Goal: Information Seeking & Learning: Learn about a topic

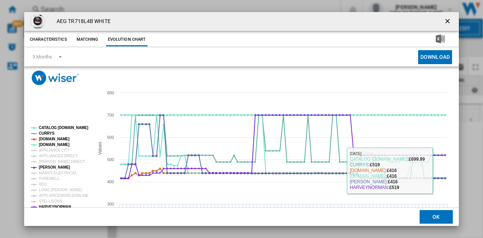
scroll to position [29, 0]
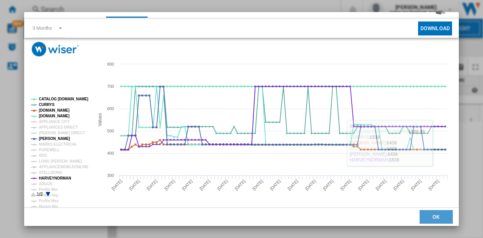
click at [434, 222] on button "OK" at bounding box center [436, 217] width 33 height 14
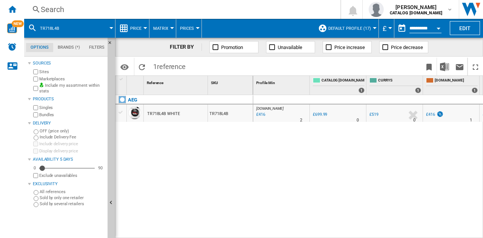
click at [142, 12] on div "Search" at bounding box center [181, 9] width 280 height 11
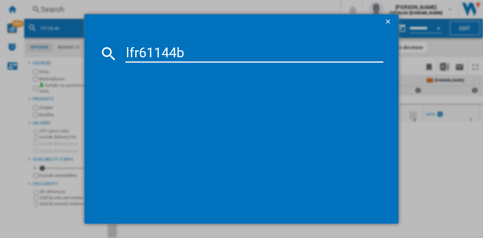
type input "lfr61144b"
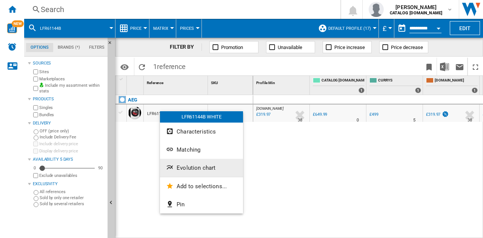
click at [193, 166] on span "Evolution chart" at bounding box center [196, 168] width 39 height 7
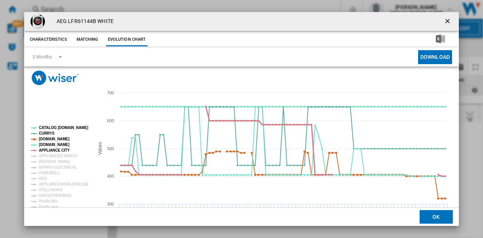
click at [50, 150] on tspan "APPLIANCE CITY" at bounding box center [54, 150] width 31 height 4
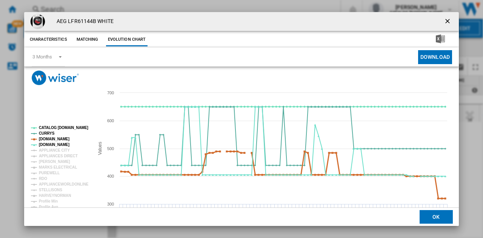
click at [51, 137] on tspan "[DOMAIN_NAME]" at bounding box center [54, 139] width 31 height 4
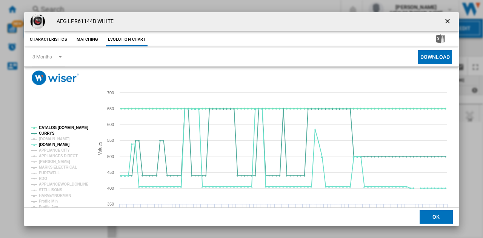
click at [51, 138] on tspan "[DOMAIN_NAME]" at bounding box center [54, 139] width 31 height 4
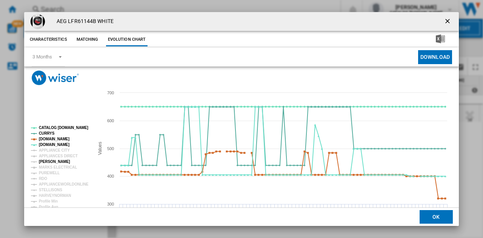
click at [58, 161] on tspan "[PERSON_NAME]" at bounding box center [54, 162] width 31 height 4
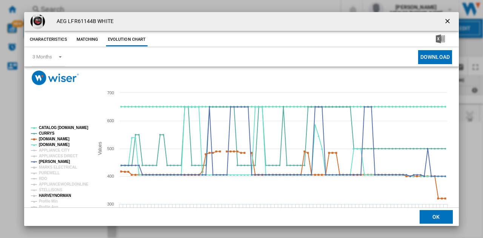
click at [42, 194] on tspan "HARVEYNORMAN" at bounding box center [55, 196] width 32 height 4
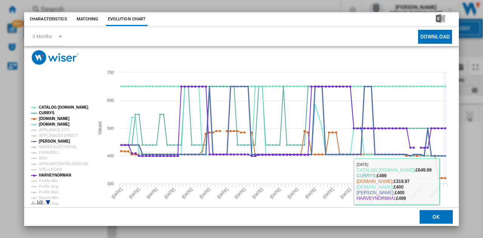
scroll to position [29, 0]
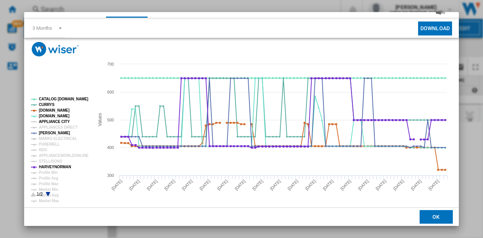
click at [49, 120] on tspan "APPLIANCE CITY" at bounding box center [54, 122] width 31 height 4
click at [50, 126] on tspan "APPLIANCES DIRECT" at bounding box center [58, 127] width 39 height 4
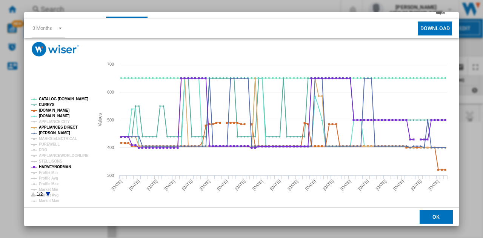
click at [50, 126] on tspan "APPLIANCES DIRECT" at bounding box center [58, 127] width 39 height 4
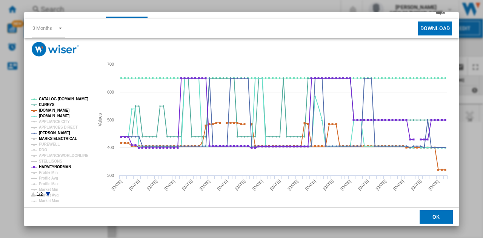
click at [52, 137] on tspan "MARKS ELECTRICAL" at bounding box center [58, 139] width 38 height 4
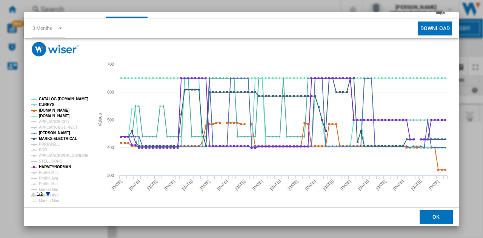
click at [52, 137] on tspan "MARKS ELECTRICAL" at bounding box center [58, 139] width 38 height 4
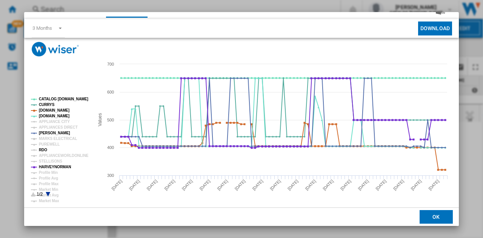
click at [45, 150] on tspan "RDO" at bounding box center [43, 150] width 8 height 4
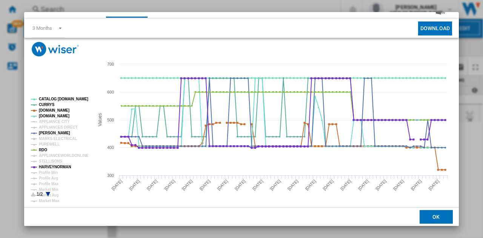
click at [45, 150] on tspan "RDO" at bounding box center [43, 150] width 8 height 4
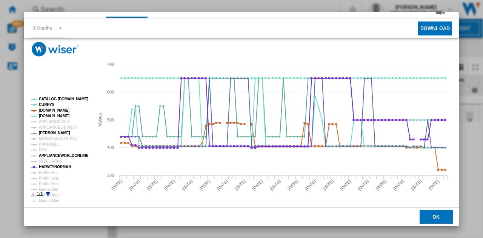
click at [45, 154] on tspan "APPLIANCEWORLDONLINE" at bounding box center [64, 156] width 50 height 4
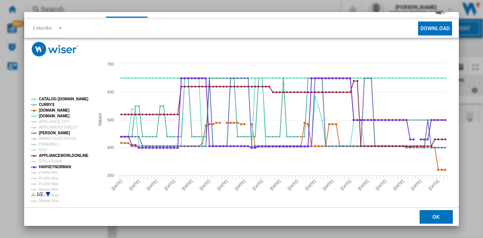
click at [45, 154] on tspan "APPLIANCEWORLDONLINE" at bounding box center [64, 156] width 50 height 4
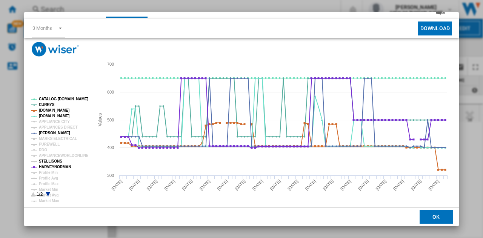
click at [46, 160] on tspan "STELLISONS" at bounding box center [50, 161] width 23 height 4
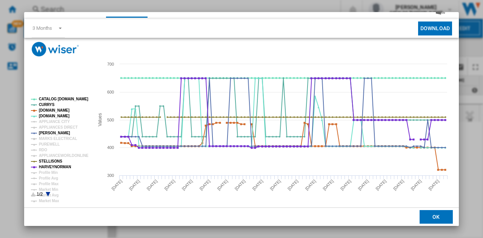
click at [46, 160] on tspan "STELLISONS" at bounding box center [50, 161] width 23 height 4
